Goal: Information Seeking & Learning: Learn about a topic

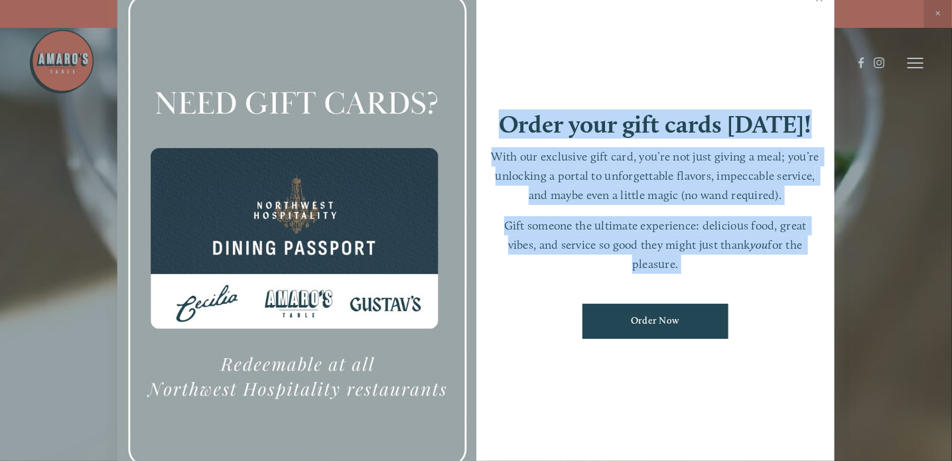
drag, startPoint x: 542, startPoint y: 383, endPoint x: 590, endPoint y: 42, distance: 344.1
click at [590, 42] on div "Order your gift cards [DATE]! With our exclusive gift card, you’re not just giv…" at bounding box center [655, 230] width 359 height 502
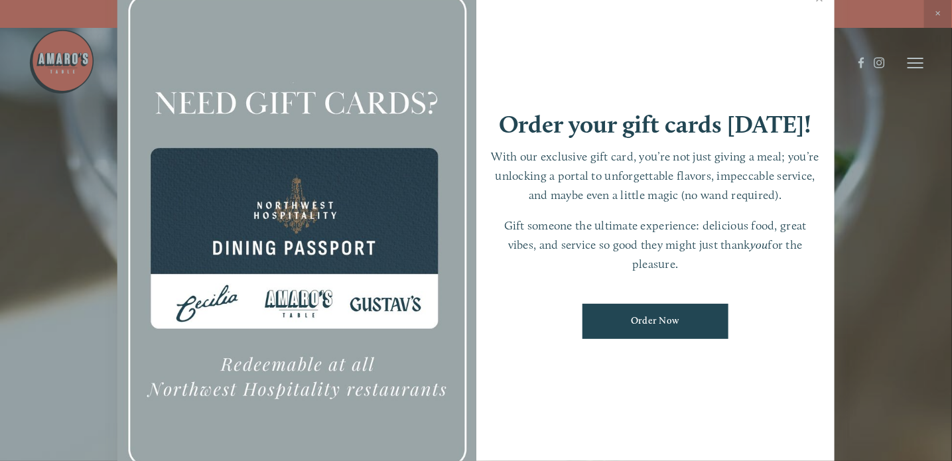
click at [385, 32] on div at bounding box center [296, 230] width 359 height 502
click at [554, 54] on div "Order your gift cards [DATE]! With our exclusive gift card, you’re not just giv…" at bounding box center [655, 230] width 359 height 502
click at [818, 0] on link "Close" at bounding box center [819, -1] width 26 height 37
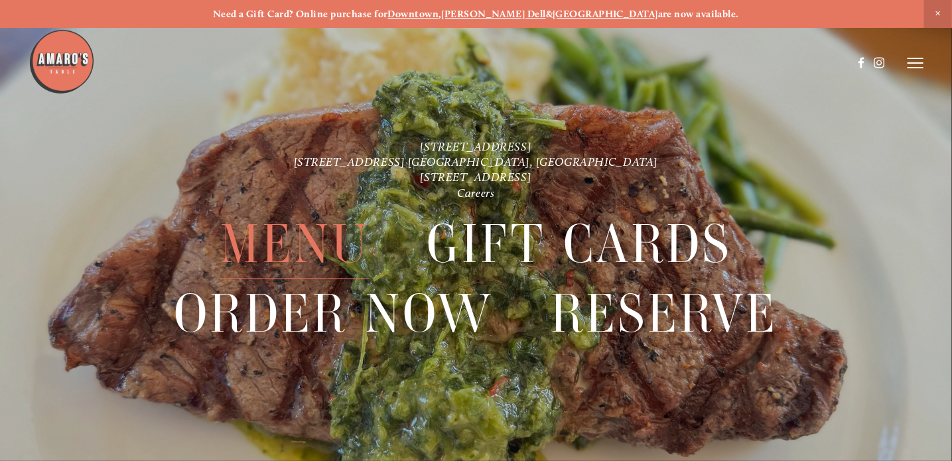
click at [308, 235] on span "Menu" at bounding box center [294, 244] width 149 height 69
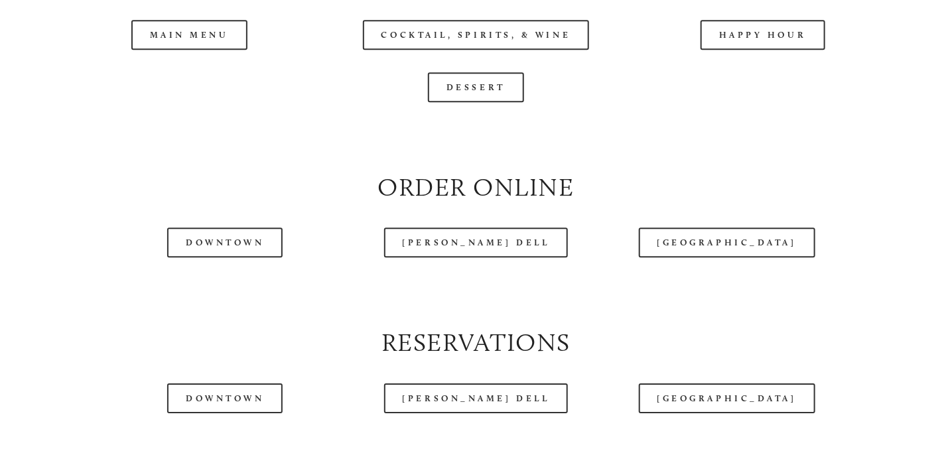
scroll to position [1393, 0]
click at [777, 68] on header "Menu Order Now Visit Gallery 0" at bounding box center [476, 29] width 895 height 125
click at [169, 69] on header "Menu Order Now Visit Gallery 0" at bounding box center [476, 29] width 895 height 125
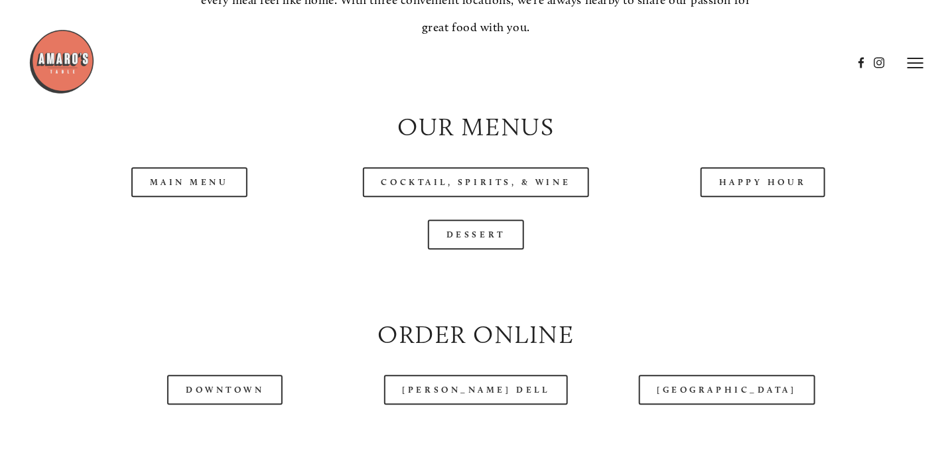
scroll to position [1194, 0]
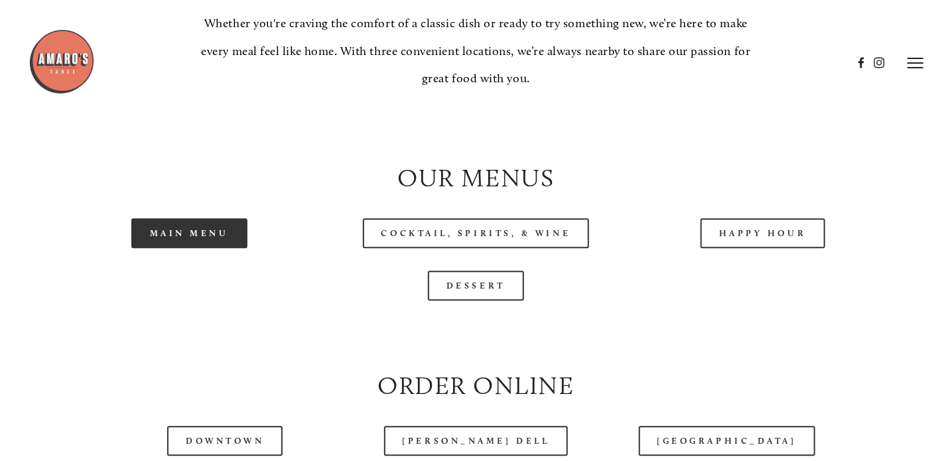
click at [200, 248] on link "Main Menu" at bounding box center [189, 233] width 116 height 30
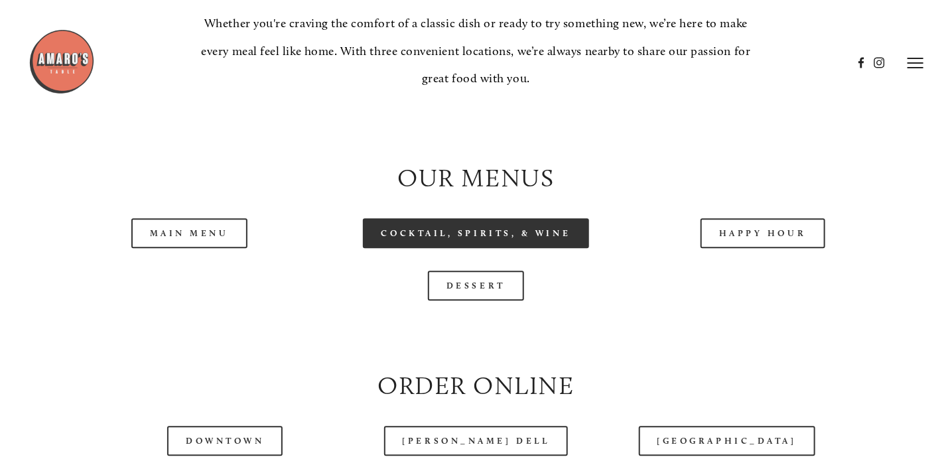
click at [493, 248] on link "Cocktail, Spirits, & Wine" at bounding box center [476, 233] width 227 height 30
